Goal: Information Seeking & Learning: Stay updated

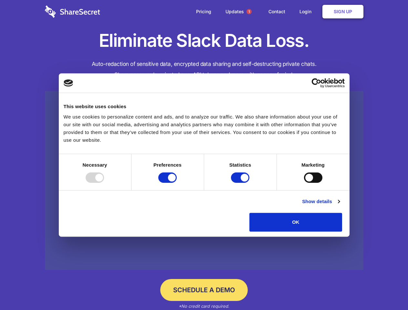
click at [104, 183] on div at bounding box center [95, 177] width 18 height 10
click at [177, 183] on input "Preferences" at bounding box center [167, 177] width 18 height 10
checkbox input "false"
click at [241, 183] on input "Statistics" at bounding box center [240, 177] width 18 height 10
checkbox input "false"
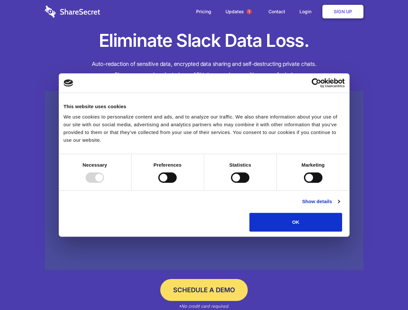
click at [304, 183] on input "Marketing" at bounding box center [313, 177] width 18 height 10
checkbox input "true"
click at [339, 205] on link "Show details" at bounding box center [320, 202] width 37 height 8
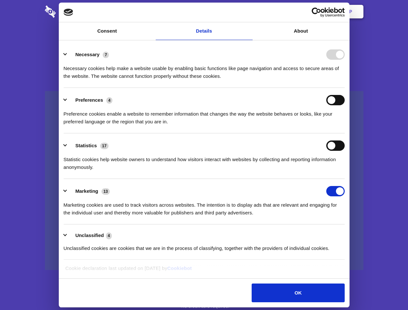
click at [344, 88] on li "Necessary 7 Necessary cookies help make a website usable by enabling basic func…" at bounding box center [204, 65] width 281 height 46
click at [249, 12] on span "1" at bounding box center [248, 11] width 5 height 5
